Goal: Information Seeking & Learning: Learn about a topic

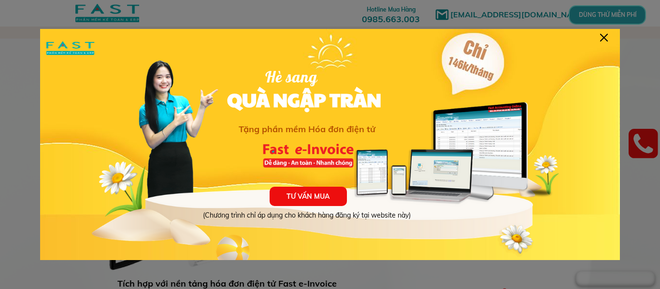
click at [200, 110] on div at bounding box center [314, 184] width 500 height 172
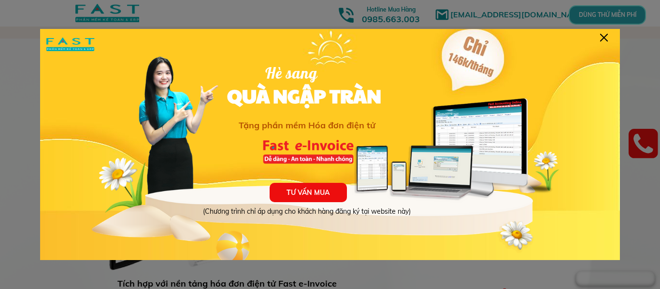
scroll to position [10, 0]
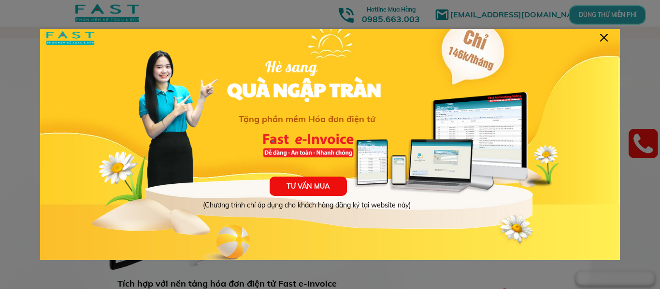
click at [128, 104] on div at bounding box center [314, 174] width 500 height 172
click at [608, 26] on div at bounding box center [330, 144] width 660 height 289
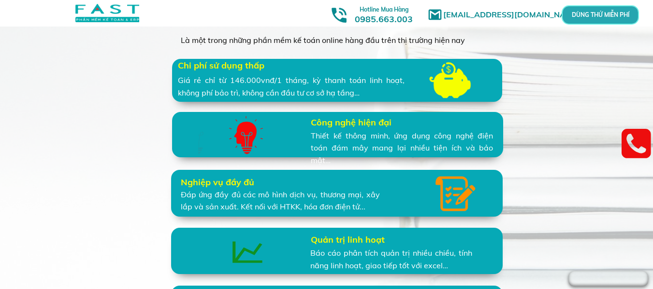
scroll to position [2222, 0]
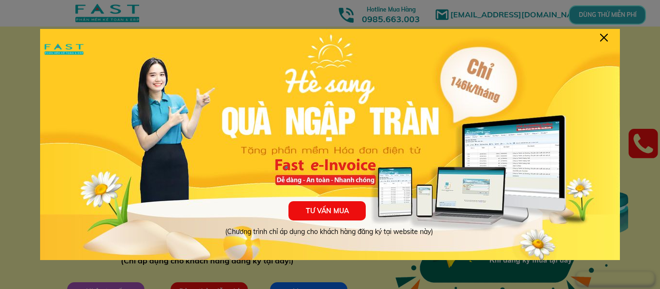
click at [601, 34] on div at bounding box center [604, 38] width 8 height 8
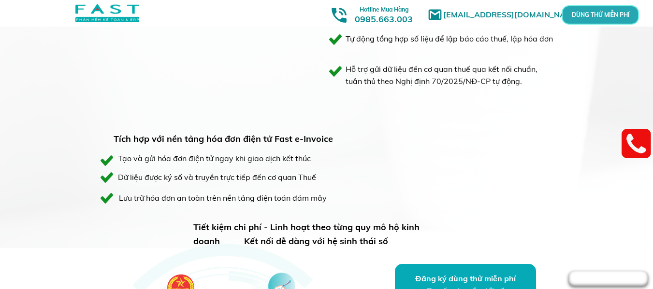
scroll to position [773, 0]
